Goal: Task Accomplishment & Management: Manage account settings

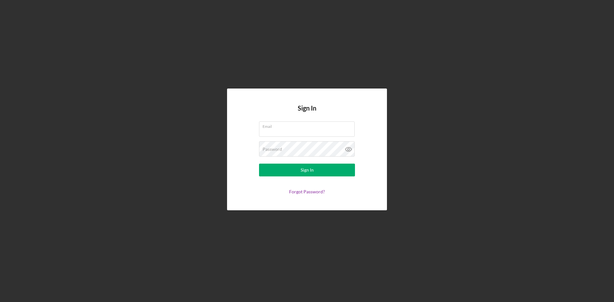
type input "[PERSON_NAME][EMAIL_ADDRESS][DOMAIN_NAME]"
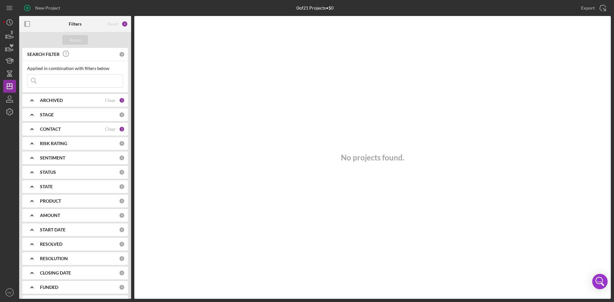
click at [121, 99] on div "1" at bounding box center [122, 101] width 6 height 6
click at [126, 23] on div "2" at bounding box center [125, 24] width 6 height 6
click at [31, 140] on input "Archived" at bounding box center [31, 137] width 6 height 6
checkbox input "true"
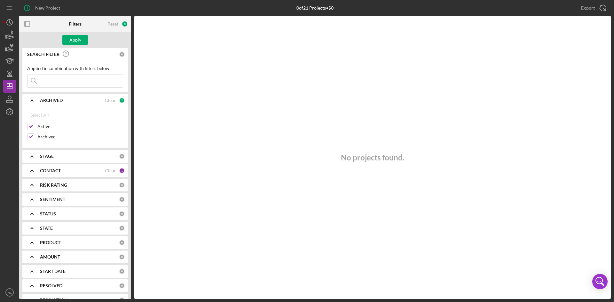
click at [76, 39] on div "Apply" at bounding box center [75, 40] width 12 height 10
click at [30, 127] on input "Active" at bounding box center [31, 126] width 6 height 6
checkbox input "false"
click at [29, 139] on input "Archived" at bounding box center [31, 137] width 6 height 6
checkbox input "false"
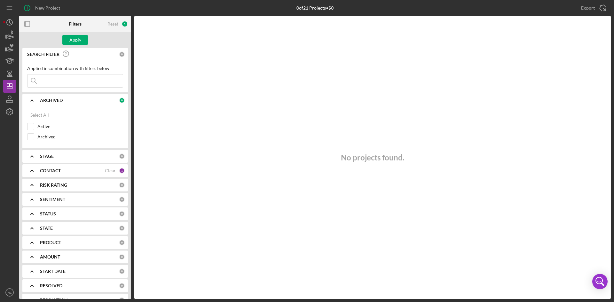
click at [29, 101] on icon "Icon/Expander" at bounding box center [32, 100] width 16 height 16
click at [34, 129] on icon "Icon/Expander" at bounding box center [32, 129] width 16 height 16
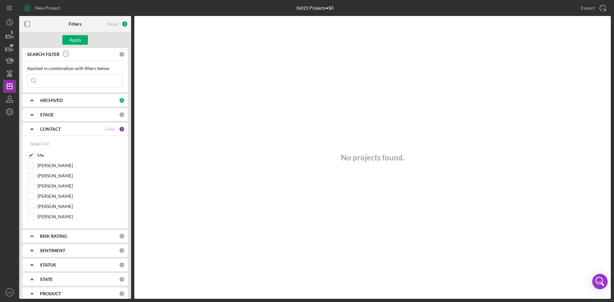
click at [33, 157] on input "Me" at bounding box center [31, 155] width 6 height 6
checkbox input "false"
click at [30, 128] on icon "Icon/Expander" at bounding box center [32, 129] width 16 height 16
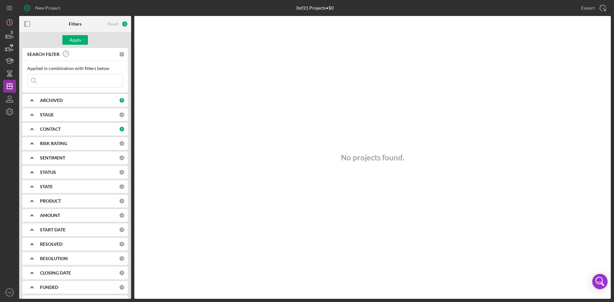
click at [77, 40] on div "Apply" at bounding box center [75, 40] width 12 height 10
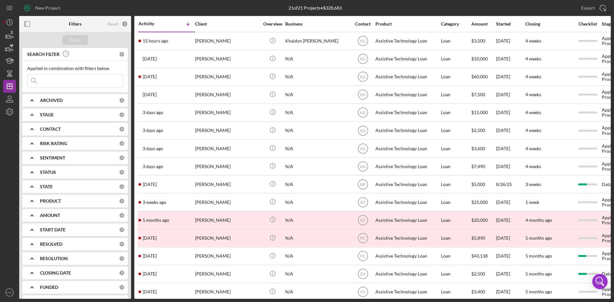
click at [421, 8] on div "Export Icon/Export" at bounding box center [512, 8] width 197 height 16
